Goal: Task Accomplishment & Management: Use online tool/utility

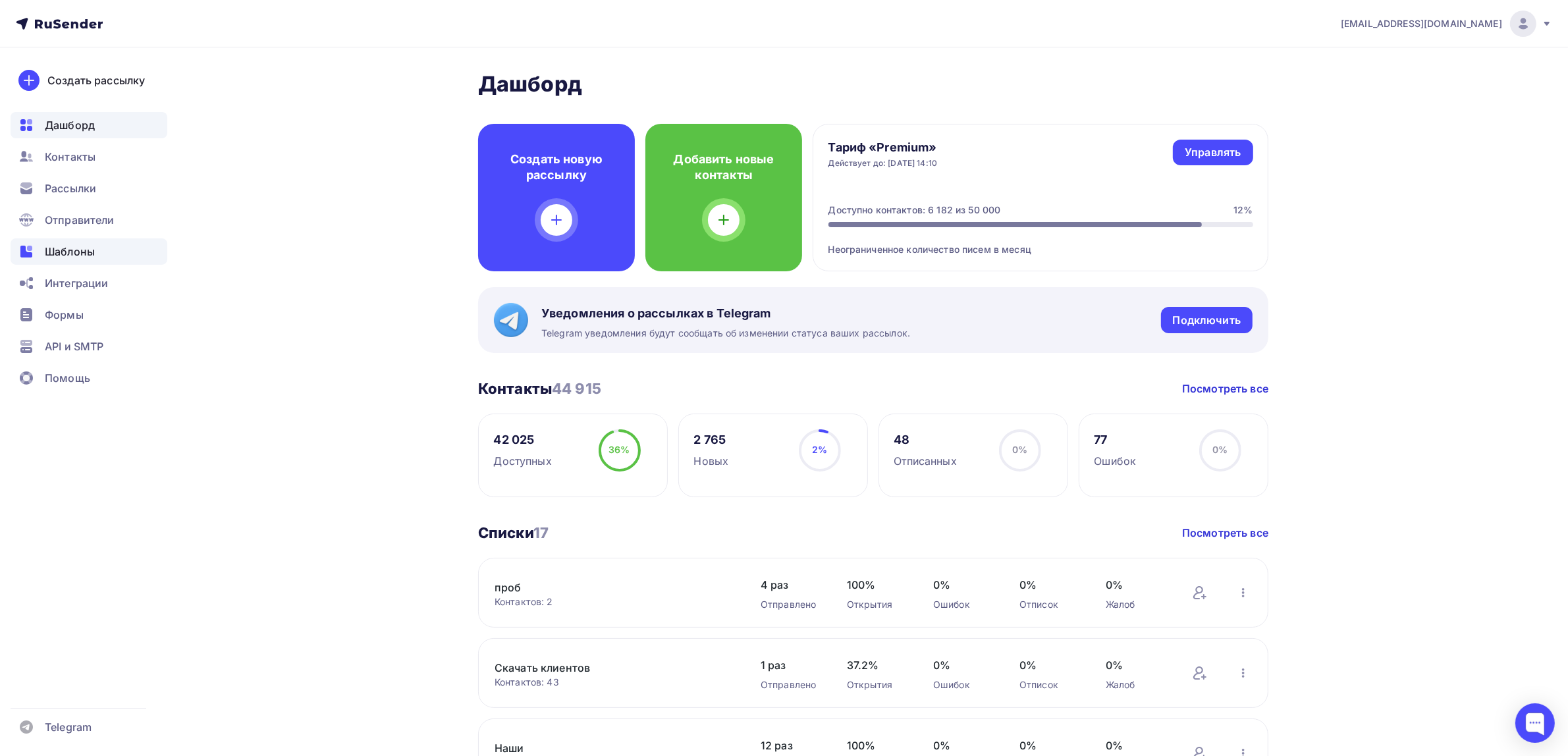
click at [83, 249] on span "Шаблоны" at bounding box center [70, 251] width 50 height 16
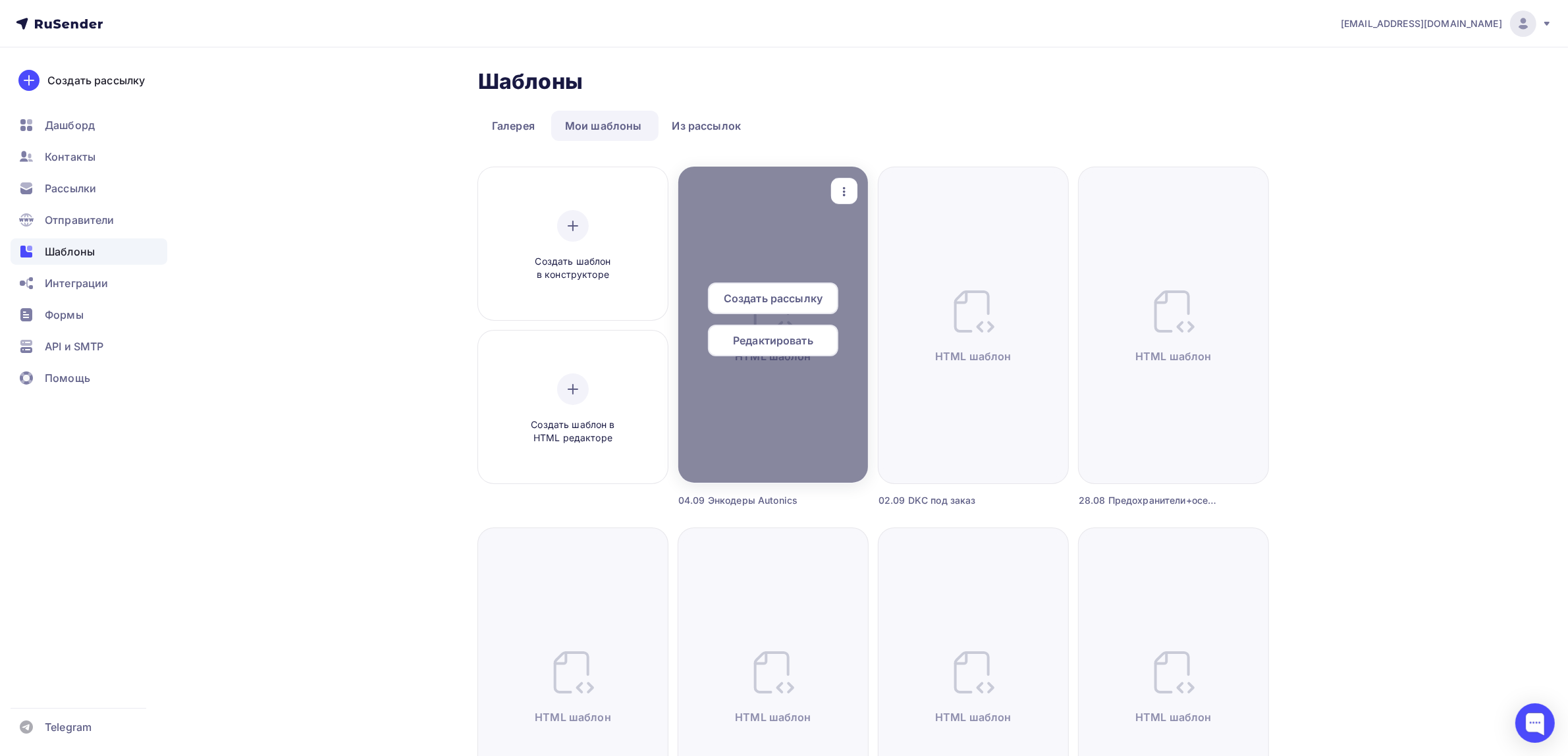
click at [845, 203] on div "button" at bounding box center [844, 191] width 26 height 25
click at [873, 249] on div "Предпросмотр" at bounding box center [913, 256] width 81 height 16
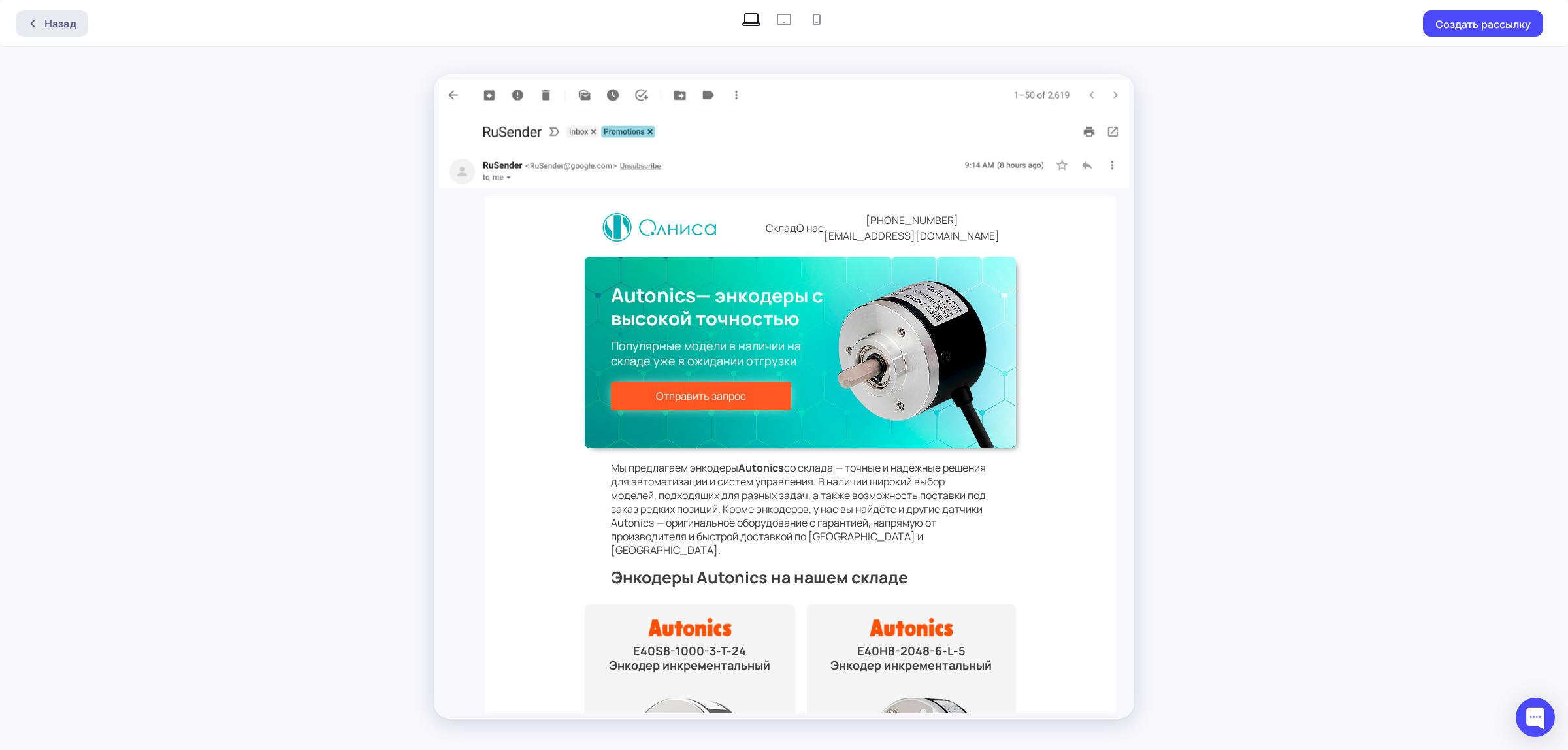
click at [70, 16] on div "Назад" at bounding box center [61, 24] width 32 height 16
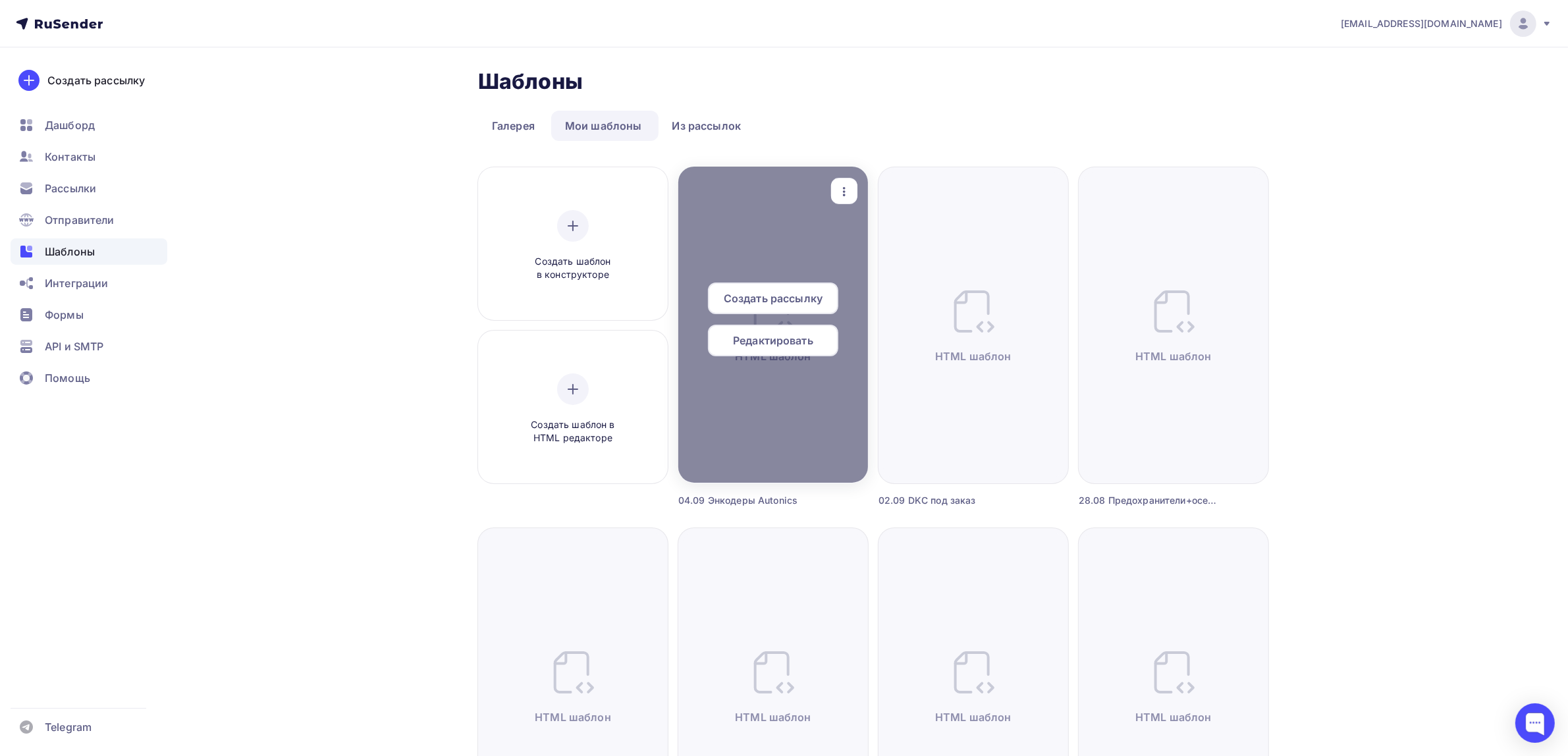
click at [759, 341] on span "Редактировать" at bounding box center [773, 340] width 81 height 16
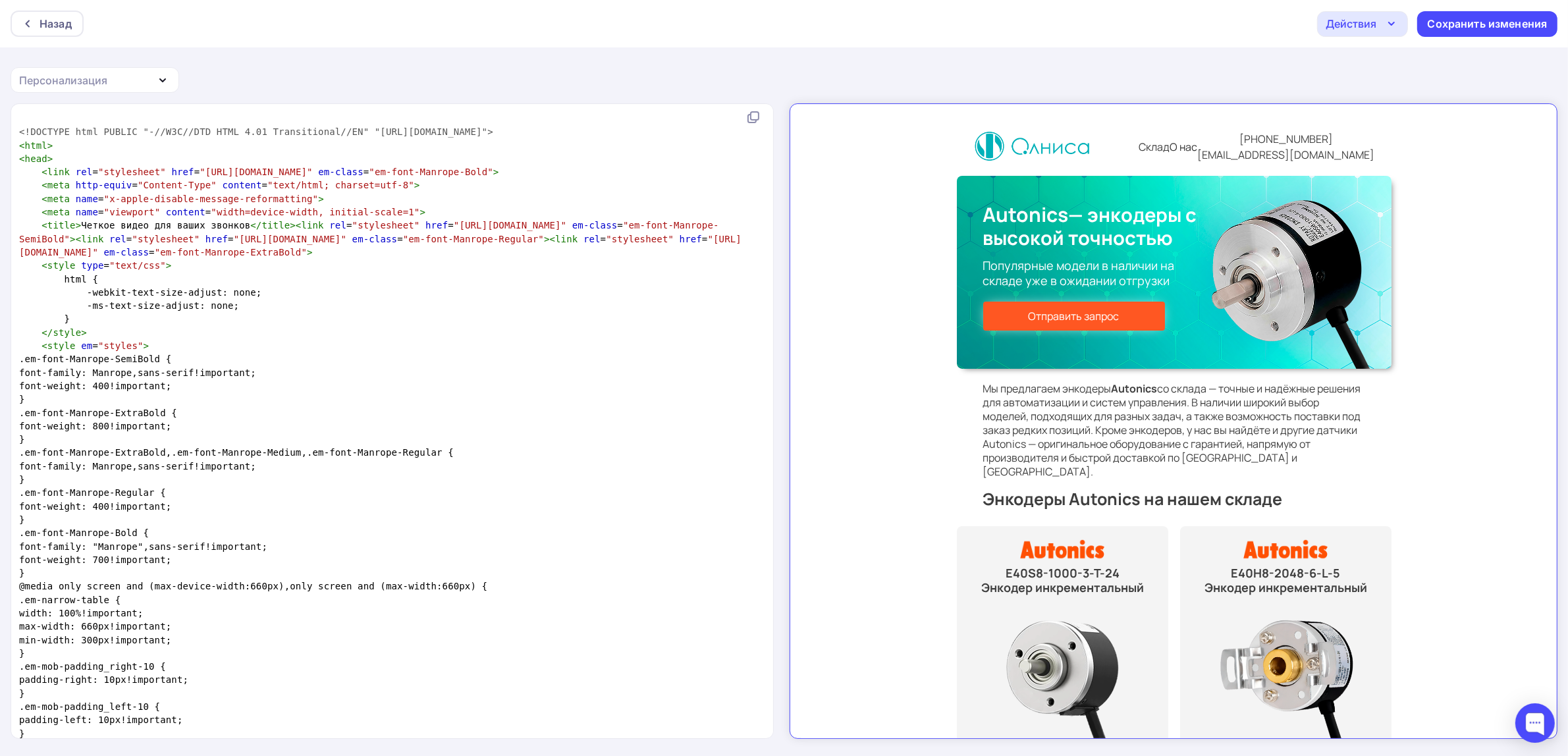
click at [350, 299] on pre "-webkit-text-size-adjust: none;" at bounding box center [389, 292] width 746 height 14
type textarea "<!LOREMIP dolo SITAME "-//C2A//ELI SEDD 2.96 Eiusmodtempo//IN" "utla://etd.m3.a…"
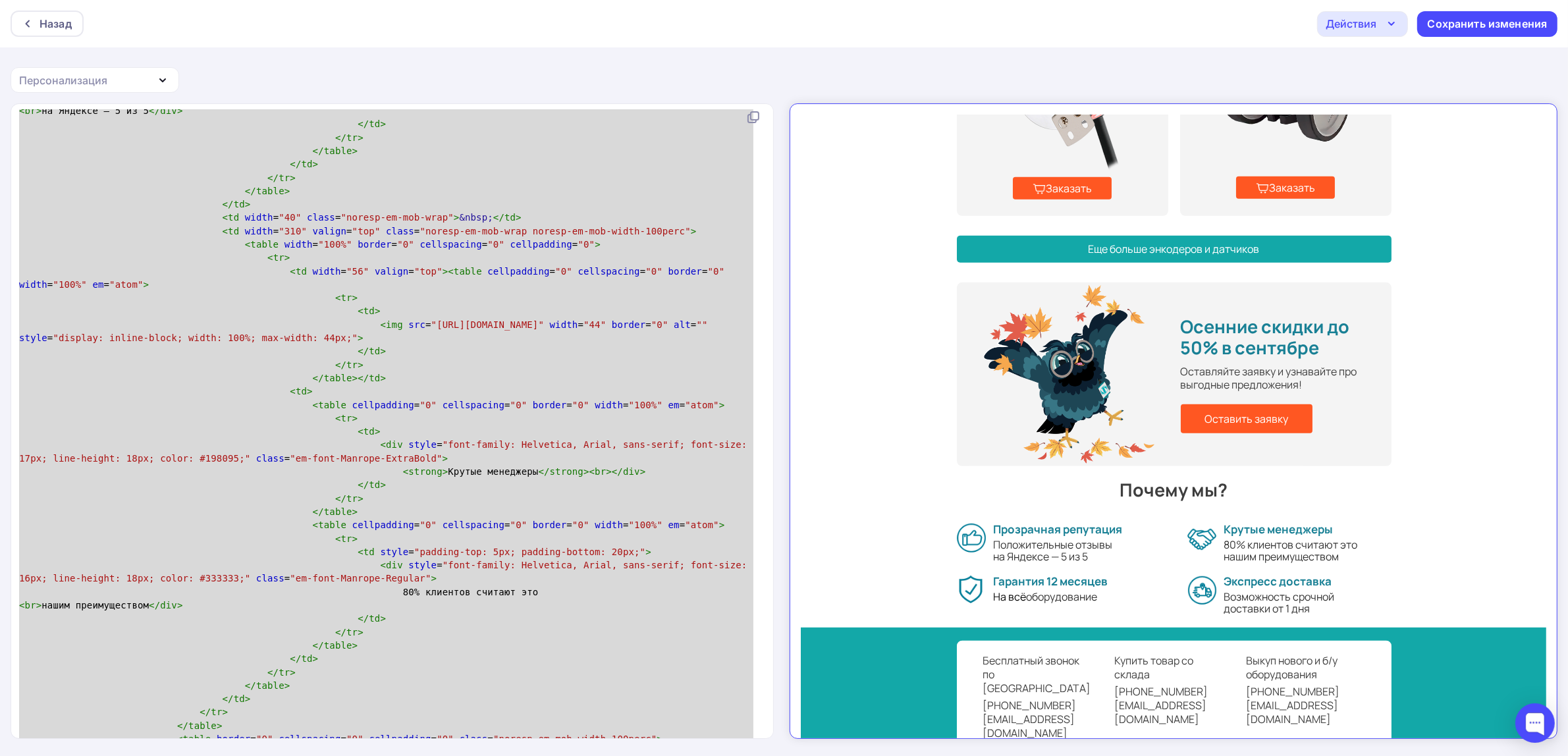
scroll to position [7882, 0]
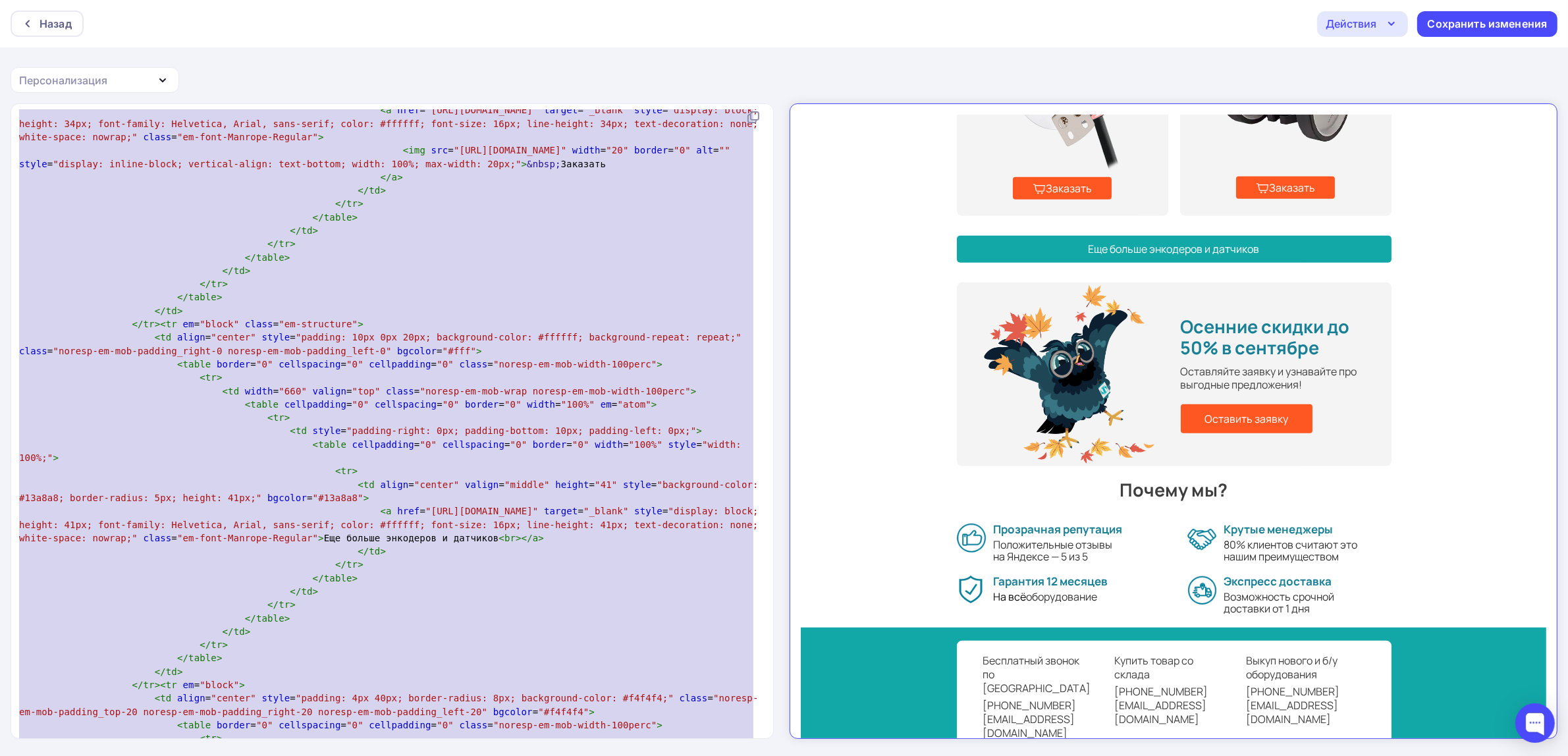
click at [585, 505] on pre "< td align = "center" valign = "middle" height = "41" style = "background-color…" at bounding box center [389, 492] width 746 height 27
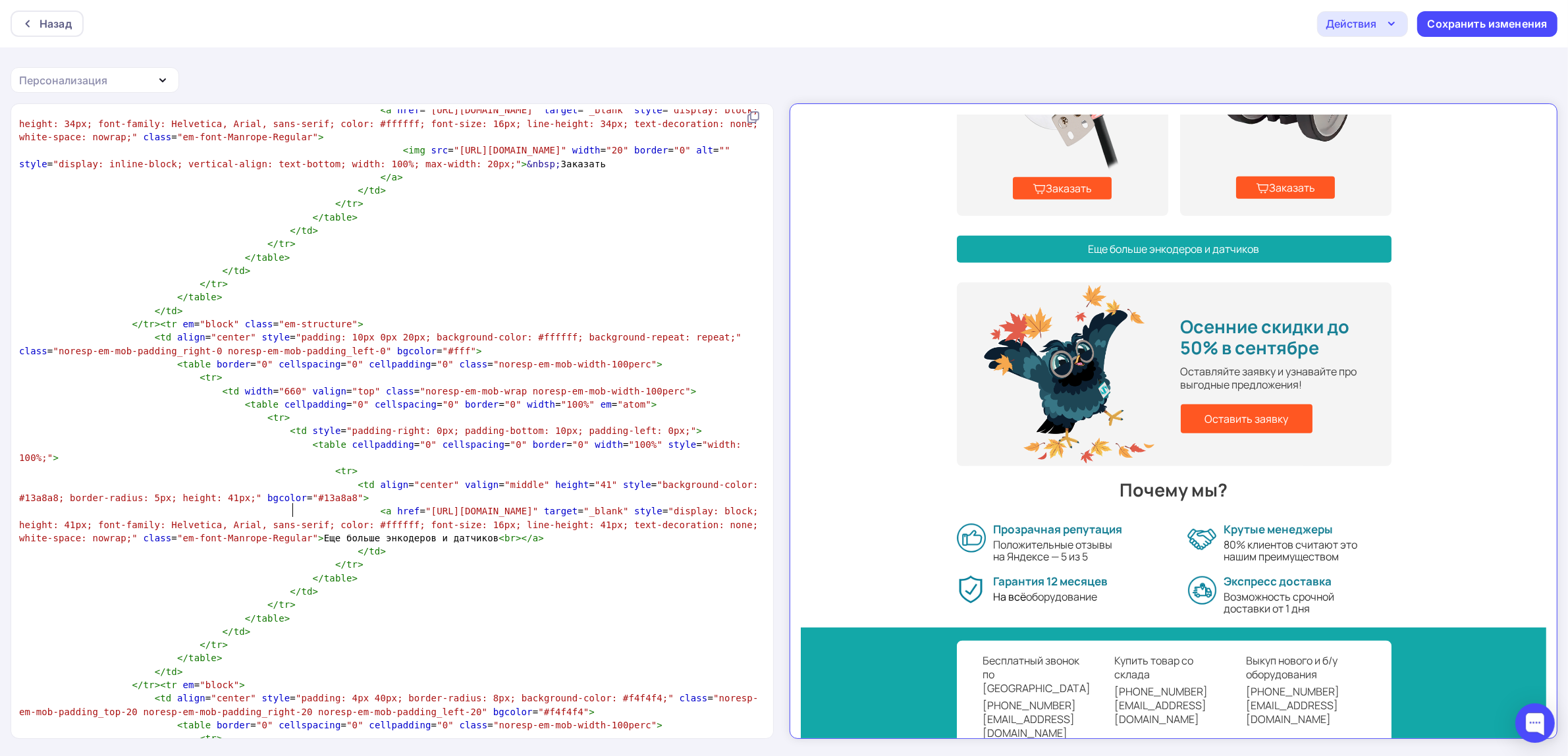
click at [538, 516] on span ""[URL][DOMAIN_NAME]"" at bounding box center [482, 510] width 113 height 10
type textarea "[URL][DOMAIN_NAME]"
drag, startPoint x: 690, startPoint y: 522, endPoint x: 395, endPoint y: 529, distance: 295.1
click at [395, 529] on pre "< a href = "[URL][DOMAIN_NAME]" target = "_blank" style = "display: block; heig…" at bounding box center [389, 524] width 746 height 40
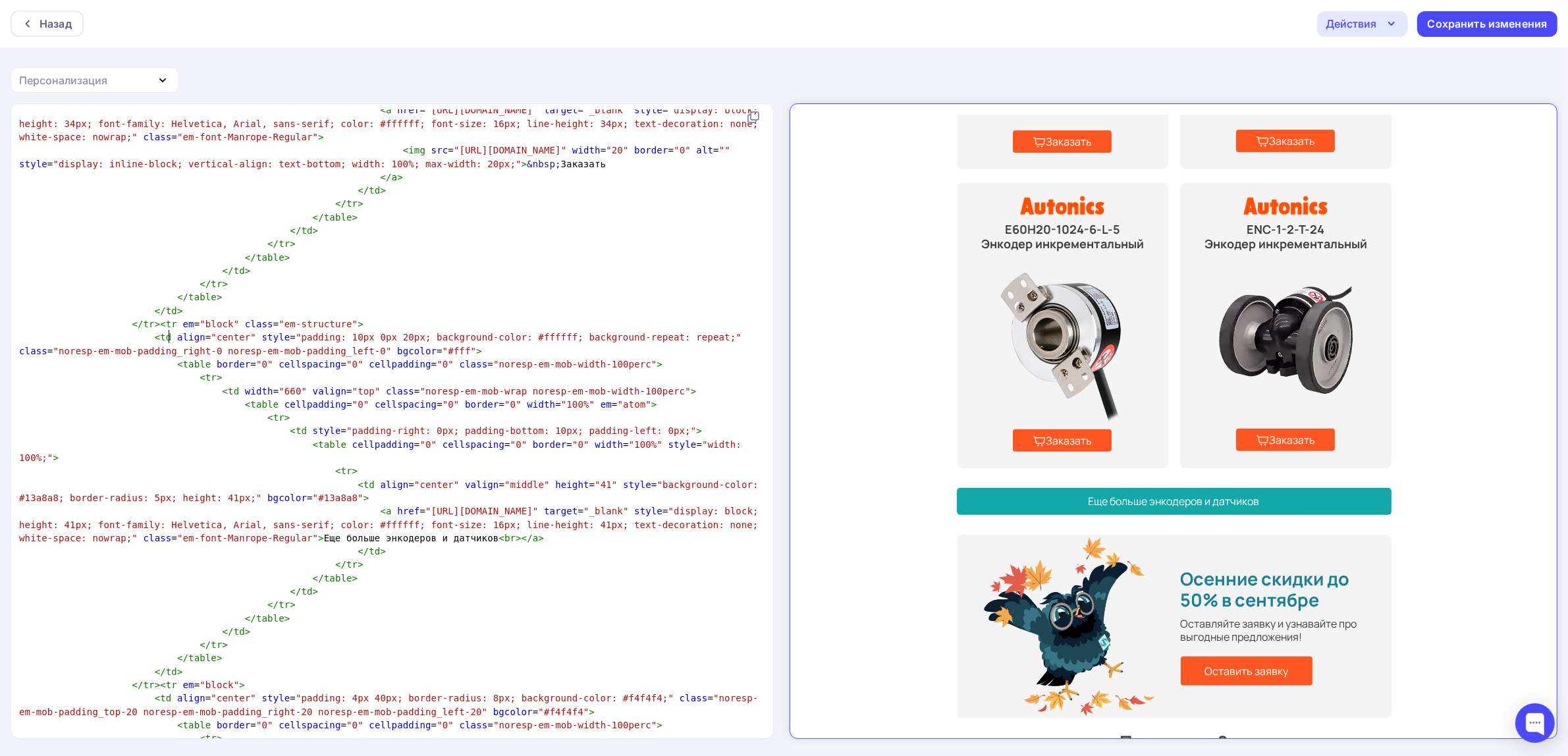
click at [479, 317] on pre "</ td >" at bounding box center [389, 311] width 746 height 14
click at [1177, 476] on link "Еще больше энкодеров и датчиков" at bounding box center [1162, 490] width 435 height 27
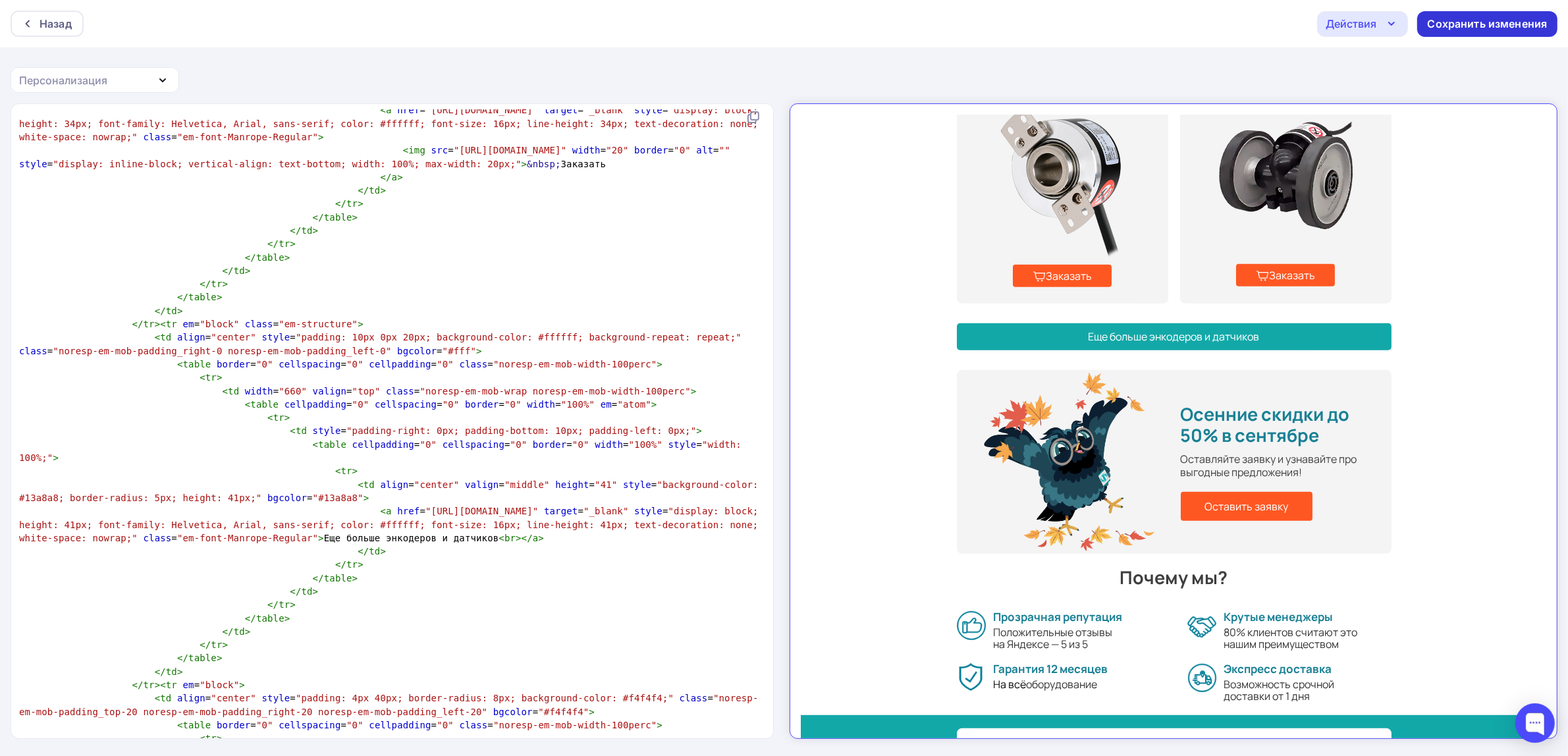
click at [1443, 26] on div "Сохранить изменения" at bounding box center [1487, 24] width 120 height 15
